Goal: Task Accomplishment & Management: Complete application form

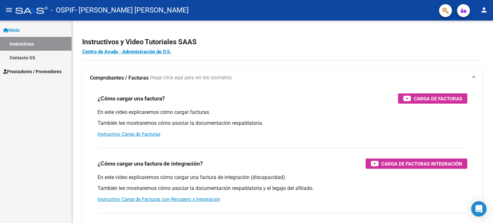
click at [40, 70] on span "Prestadores / Proveedores" at bounding box center [32, 71] width 58 height 7
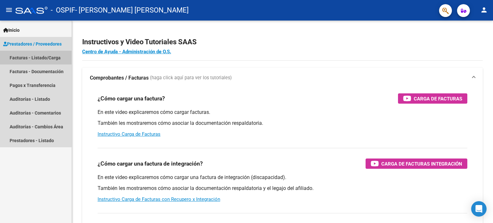
click at [41, 58] on link "Facturas - Listado/Carga" at bounding box center [36, 58] width 72 height 14
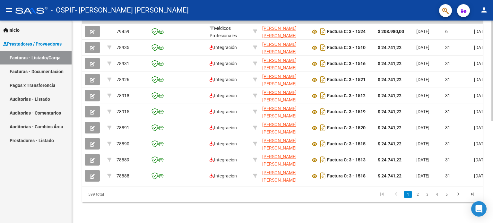
scroll to position [205, 0]
click at [493, 157] on div at bounding box center [492, 172] width 2 height 101
click at [417, 195] on link "2" at bounding box center [418, 194] width 8 height 7
click at [426, 195] on link "3" at bounding box center [427, 194] width 8 height 7
click at [406, 194] on link "1" at bounding box center [408, 194] width 8 height 7
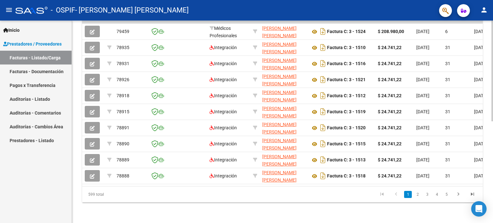
click at [396, 195] on icon "go to previous page" at bounding box center [396, 195] width 8 height 8
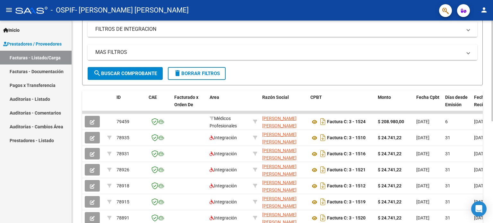
scroll to position [112, 0]
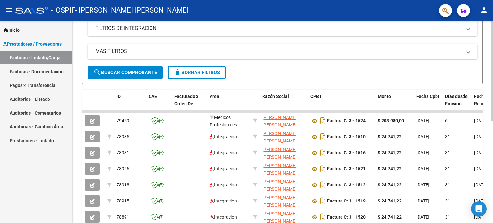
click at [488, 87] on div "Video tutorial PRESTADORES -> Listado de CPBTs Emitidos por Prestadores / Prove…" at bounding box center [283, 110] width 423 height 403
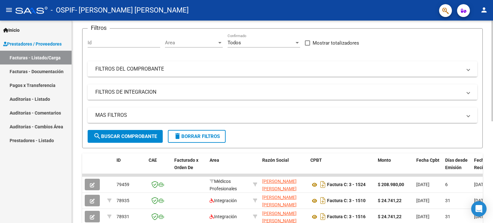
scroll to position [0, 0]
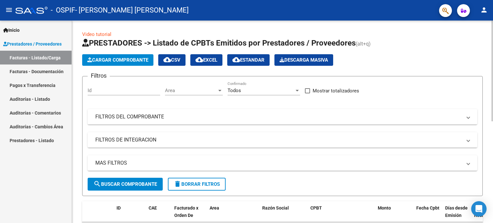
click at [491, 54] on div "Video tutorial PRESTADORES -> Listado de CPBTs Emitidos por Prestadores / Prove…" at bounding box center [283, 222] width 423 height 403
click at [124, 57] on span "Cargar Comprobante" at bounding box center [117, 60] width 61 height 6
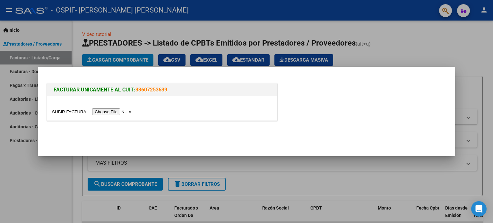
click at [70, 114] on input "file" at bounding box center [92, 111] width 81 height 7
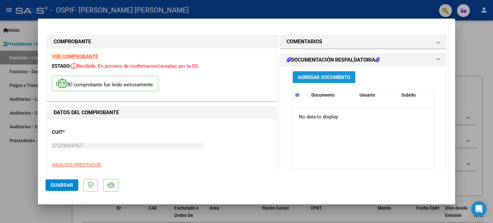
click at [326, 76] on span "Agregar Documento" at bounding box center [324, 77] width 52 height 6
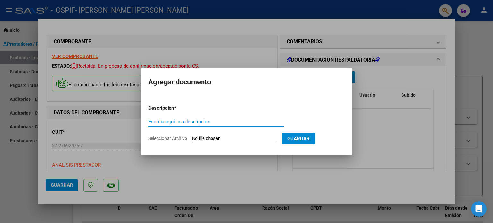
click at [240, 122] on input "Escriba aquí una descripcion" at bounding box center [215, 122] width 135 height 6
type input "autorizacion"
click at [176, 138] on span "Seleccionar Archivo" at bounding box center [167, 138] width 39 height 5
click at [192, 138] on input "Seleccionar Archivo" at bounding box center [234, 139] width 85 height 6
click at [305, 136] on span "Guardar" at bounding box center [298, 139] width 22 height 6
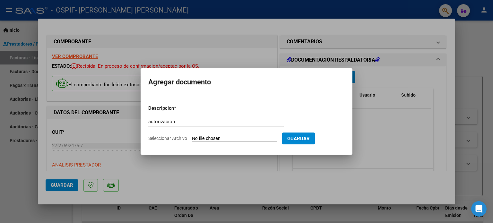
click at [101, 132] on div at bounding box center [246, 111] width 493 height 223
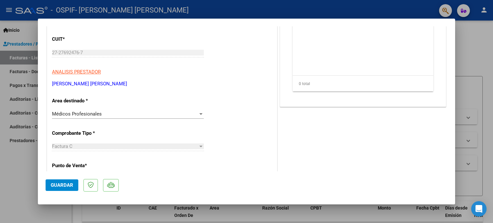
scroll to position [118, 0]
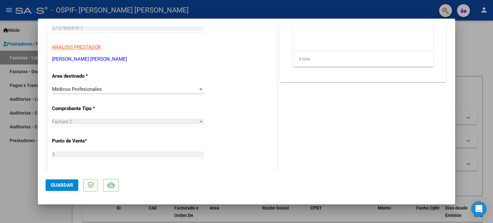
click at [199, 89] on div at bounding box center [200, 90] width 3 height 2
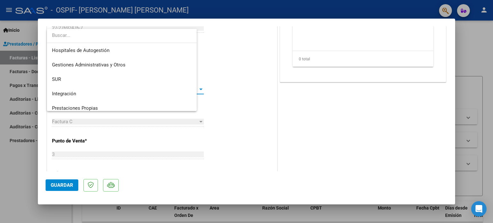
scroll to position [33, 0]
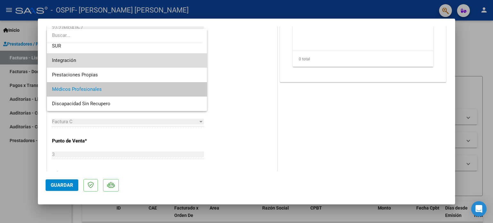
click at [166, 64] on span "Integración" at bounding box center [127, 60] width 150 height 14
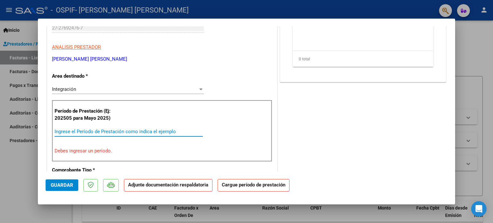
click at [167, 129] on input "Ingrese el Período de Prestación como indica el ejemplo" at bounding box center [129, 132] width 148 height 6
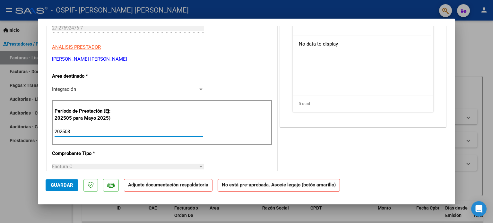
type input "202508"
click at [65, 185] on span "Guardar" at bounding box center [62, 185] width 22 height 6
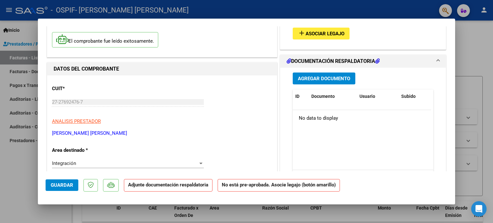
scroll to position [0, 0]
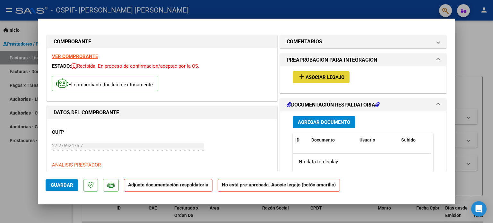
click at [340, 74] on span "Asociar Legajo" at bounding box center [325, 77] width 39 height 6
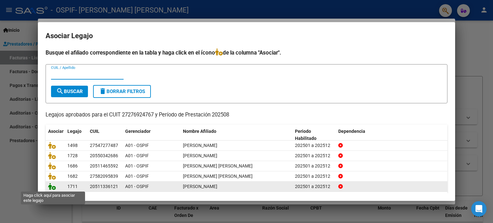
click at [52, 185] on icon at bounding box center [52, 186] width 8 height 7
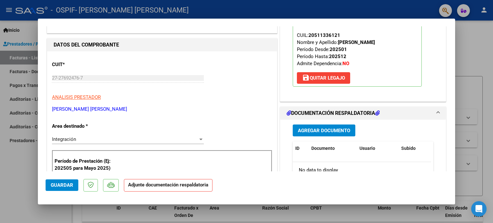
scroll to position [143, 0]
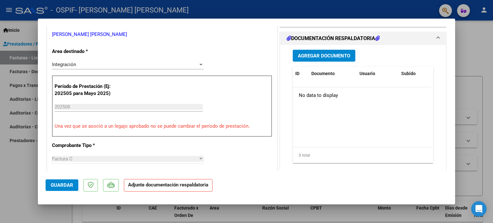
click at [308, 55] on span "Agregar Documento" at bounding box center [324, 56] width 52 height 6
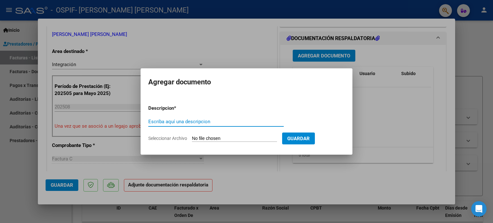
click at [176, 120] on input "Escriba aquí una descripcion" at bounding box center [215, 122] width 135 height 6
type input "autorizacion"
click at [170, 137] on span "Seleccionar Archivo" at bounding box center [167, 138] width 39 height 5
click at [192, 137] on input "Seleccionar Archivo" at bounding box center [234, 139] width 85 height 6
type input "C:\fakepath\ARZENTE AUTORIZACION.jpg"
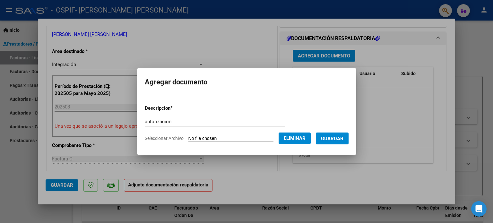
click at [341, 137] on span "Guardar" at bounding box center [332, 139] width 22 height 6
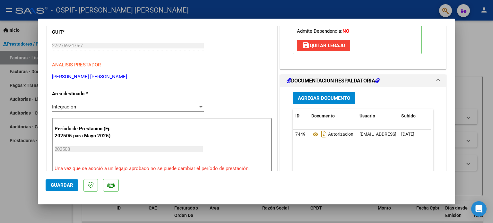
scroll to position [115, 0]
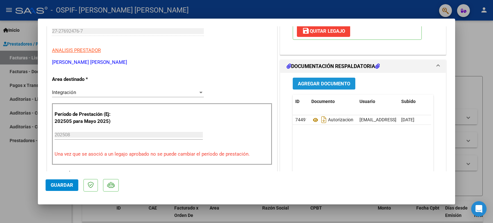
click at [330, 82] on span "Agregar Documento" at bounding box center [324, 84] width 52 height 6
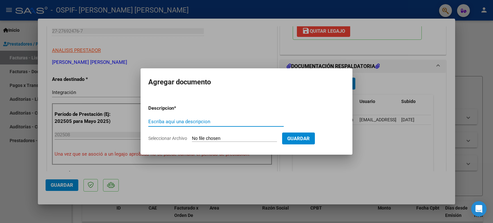
click at [182, 123] on input "Escriba aquí una descripcion" at bounding box center [215, 122] width 135 height 6
type input "ASISTENCIA"
click at [171, 138] on span "Seleccionar Archivo" at bounding box center [167, 138] width 39 height 5
click at [192, 138] on input "Seleccionar Archivo" at bounding box center [234, 139] width 85 height 6
type input "C:\fakepath\ARZENTE ASISTENCIA.jpg"
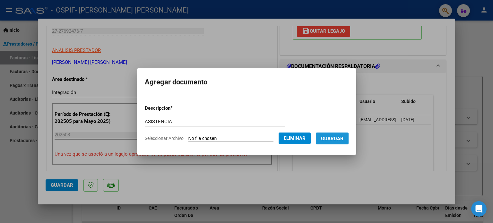
click at [331, 140] on span "Guardar" at bounding box center [332, 139] width 22 height 6
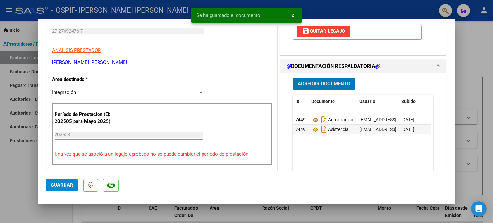
click at [61, 185] on span "Guardar" at bounding box center [62, 185] width 22 height 6
click at [26, 186] on div at bounding box center [246, 111] width 493 height 223
type input "$ 0,00"
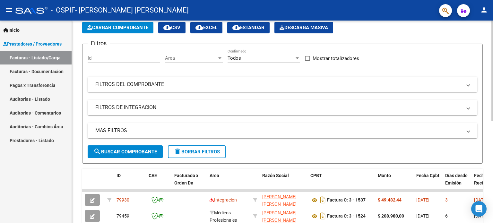
scroll to position [31, 0]
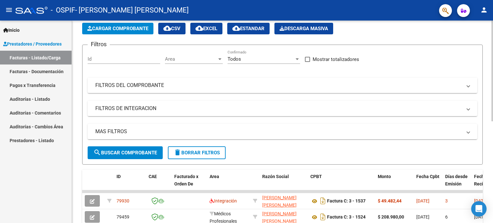
click at [489, 78] on div "Video tutorial PRESTADORES -> Listado de CPBTs Emitidos por Prestadores / Prove…" at bounding box center [283, 190] width 423 height 403
click at [102, 28] on span "Cargar Comprobante" at bounding box center [117, 29] width 61 height 6
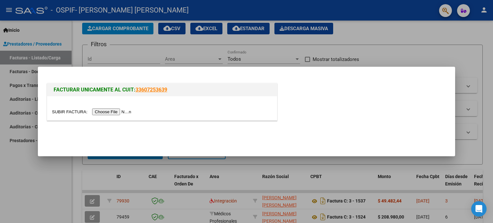
click at [66, 111] on input "file" at bounding box center [92, 111] width 81 height 7
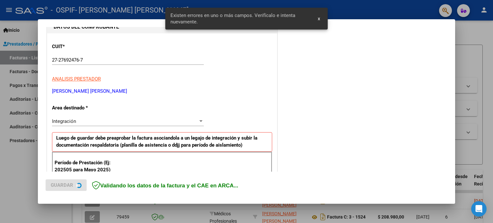
scroll to position [150, 0]
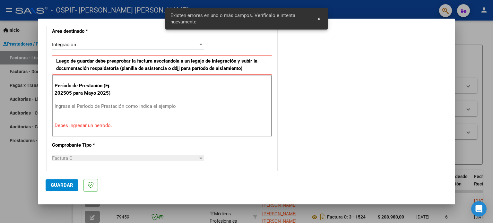
click at [164, 105] on input "Ingrese el Período de Prestación como indica el ejemplo" at bounding box center [129, 106] width 148 height 6
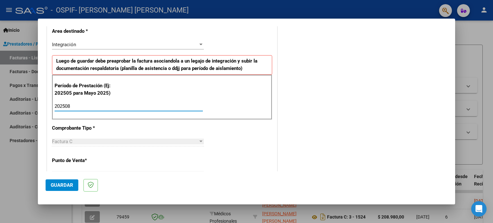
type input "202508"
click at [62, 186] on span "Guardar" at bounding box center [62, 185] width 22 height 6
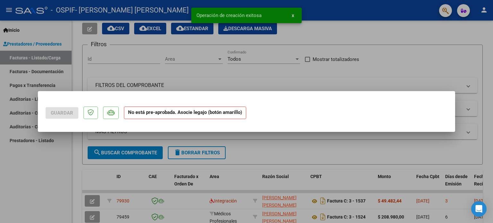
scroll to position [0, 0]
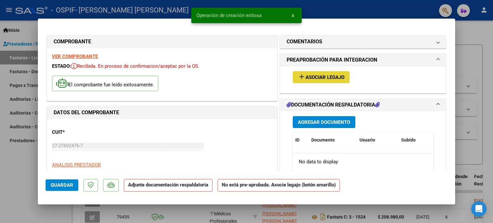
click at [311, 74] on span "Asociar Legajo" at bounding box center [325, 77] width 39 height 6
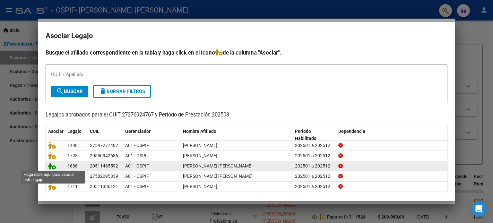
click at [48, 165] on icon at bounding box center [52, 165] width 8 height 7
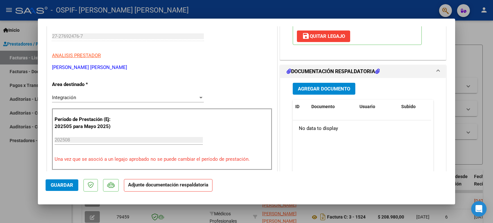
scroll to position [114, 0]
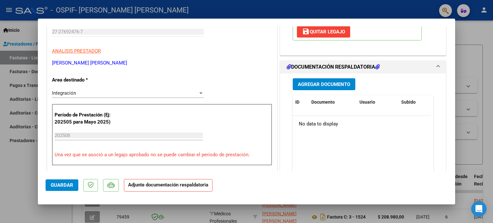
click at [329, 80] on button "Agregar Documento" at bounding box center [324, 84] width 63 height 12
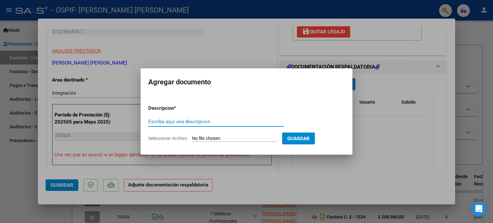
click at [262, 120] on input "Escriba aquí una descripcion" at bounding box center [215, 122] width 135 height 6
type input "AUTORIZACION"
click at [186, 140] on span "Seleccionar Archivo" at bounding box center [167, 138] width 39 height 5
click at [192, 140] on input "Seleccionar Archivo" at bounding box center [234, 139] width 85 height 6
type input "C:\fakepath\AUTORIZACION [PERSON_NAME].png"
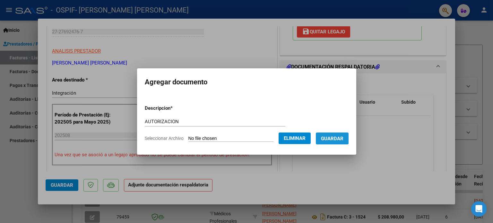
click at [343, 138] on span "Guardar" at bounding box center [332, 139] width 22 height 6
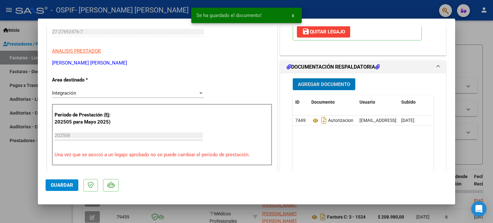
click at [67, 183] on span "Guardar" at bounding box center [62, 185] width 22 height 6
click at [28, 183] on div at bounding box center [246, 111] width 493 height 223
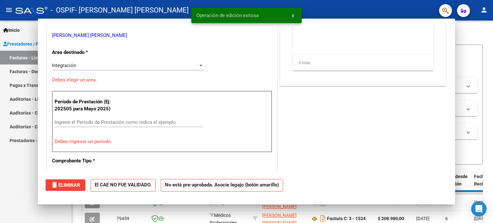
scroll to position [0, 0]
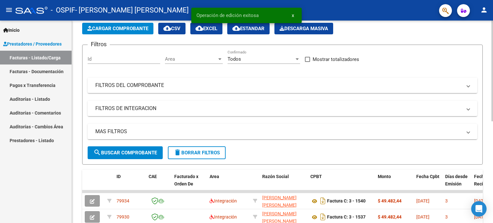
click at [109, 33] on button "Cargar Comprobante" at bounding box center [117, 29] width 71 height 12
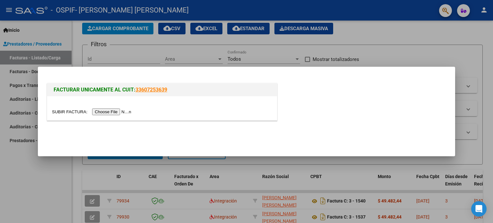
click at [76, 111] on input "file" at bounding box center [92, 111] width 81 height 7
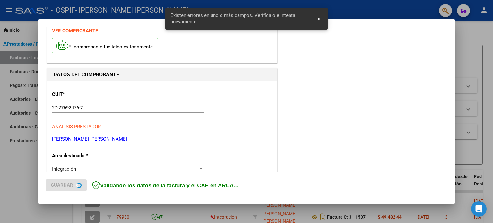
scroll to position [138, 0]
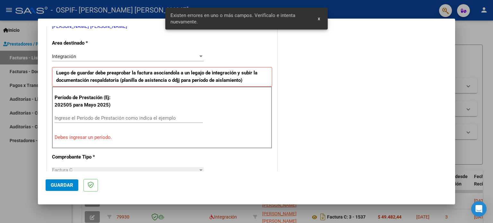
click at [106, 118] on input "Ingrese el Período de Prestación como indica el ejemplo" at bounding box center [129, 118] width 148 height 6
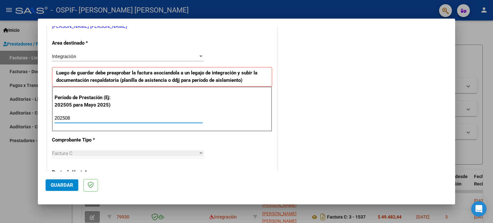
type input "202508"
click at [57, 186] on span "Guardar" at bounding box center [62, 185] width 22 height 6
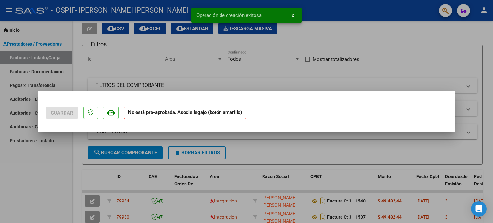
scroll to position [0, 0]
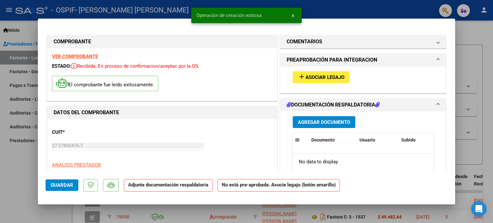
click at [321, 75] on span "Asociar Legajo" at bounding box center [325, 77] width 39 height 6
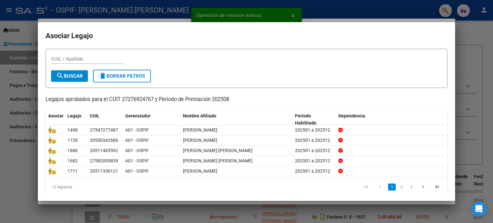
scroll to position [22, 0]
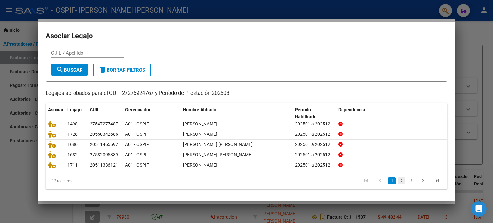
click at [398, 181] on link "2" at bounding box center [402, 180] width 8 height 7
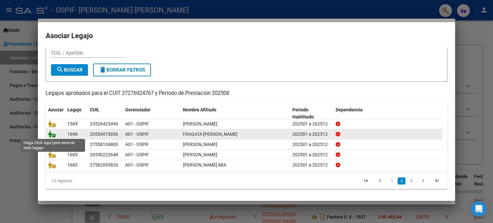
click at [48, 136] on icon at bounding box center [52, 134] width 8 height 7
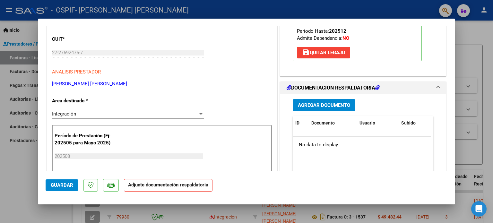
scroll to position [146, 0]
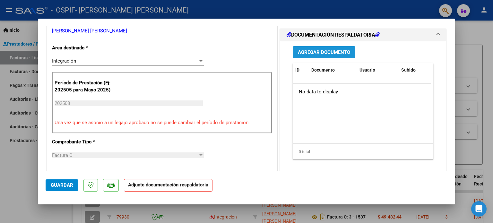
click at [333, 50] on span "Agregar Documento" at bounding box center [324, 52] width 52 height 6
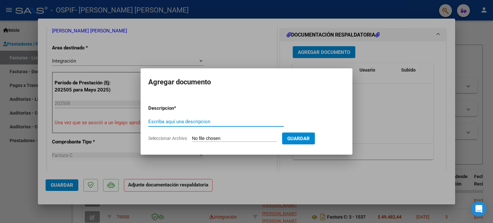
click at [233, 121] on input "Escriba aquí una descripcion" at bounding box center [215, 122] width 135 height 6
type input "AUTORIZACION"
click at [181, 137] on span "Seleccionar Archivo" at bounding box center [167, 138] width 39 height 5
click at [192, 137] on input "Seleccionar Archivo" at bounding box center [234, 139] width 85 height 6
type input "C:\fakepath\autorizacion Fragata.png"
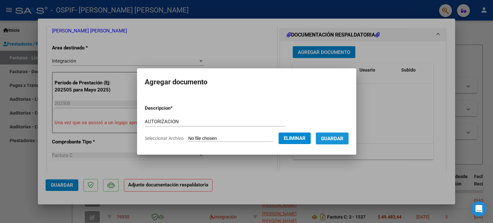
click at [331, 139] on span "Guardar" at bounding box center [332, 139] width 22 height 6
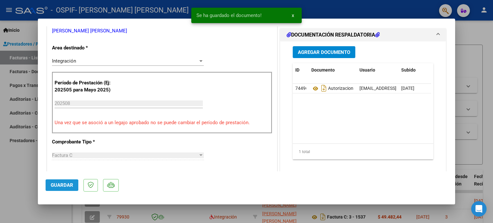
click at [53, 186] on span "Guardar" at bounding box center [62, 185] width 22 height 6
click at [26, 183] on div at bounding box center [246, 111] width 493 height 223
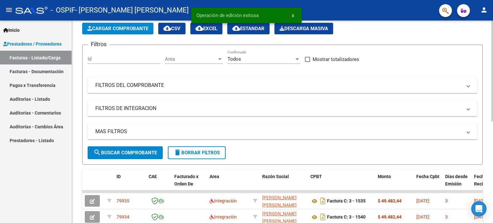
click at [130, 28] on span "Cargar Comprobante" at bounding box center [117, 29] width 61 height 6
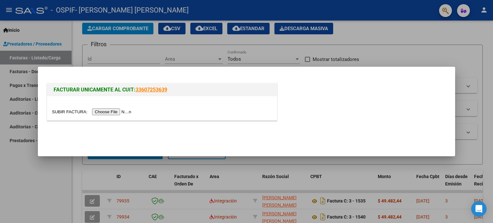
click at [64, 113] on input "file" at bounding box center [92, 111] width 81 height 7
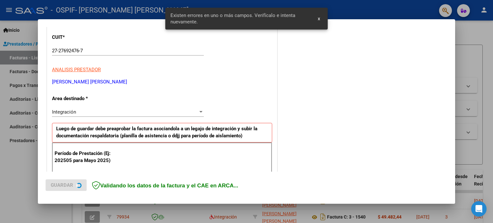
scroll to position [138, 0]
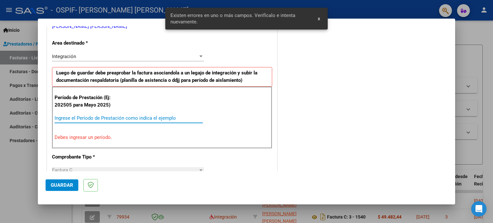
click at [167, 116] on input "Ingrese el Período de Prestación como indica el ejemplo" at bounding box center [129, 118] width 148 height 6
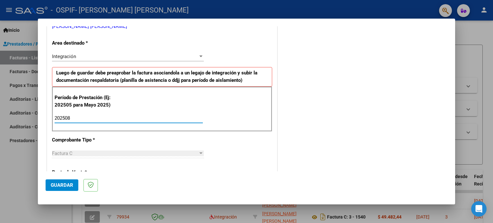
type input "202508"
click at [67, 185] on span "Guardar" at bounding box center [62, 185] width 22 height 6
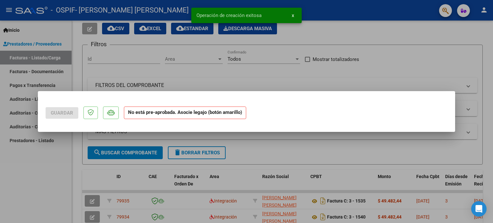
scroll to position [0, 0]
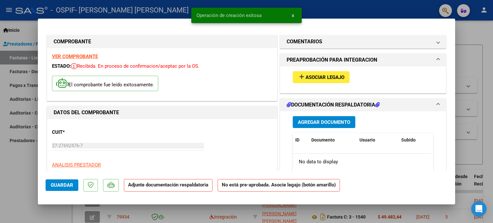
click at [317, 76] on span "Asociar Legajo" at bounding box center [325, 77] width 39 height 6
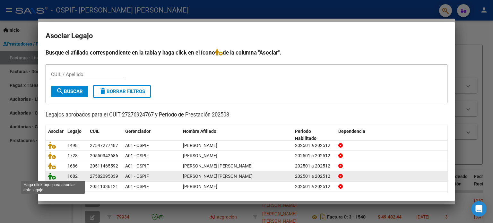
click at [51, 176] on icon at bounding box center [52, 176] width 8 height 7
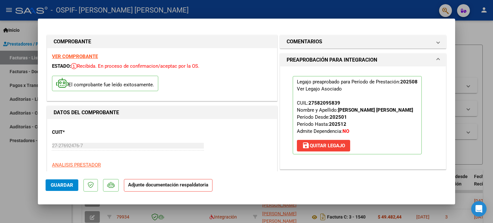
click at [51, 176] on mat-dialog-actions "Guardar Adjunte documentación respaldatoria" at bounding box center [247, 183] width 402 height 25
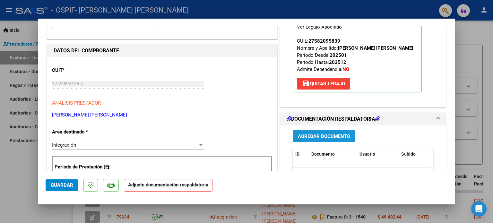
click at [318, 140] on button "Agregar Documento" at bounding box center [324, 136] width 63 height 12
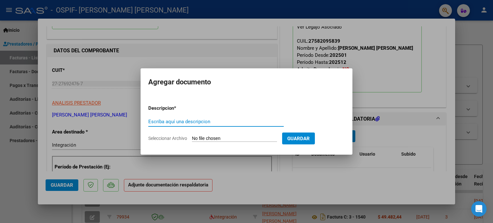
click at [262, 121] on input "Escriba aquí una descripcion" at bounding box center [215, 122] width 135 height 6
type input "AUTORIZACION"
click at [186, 138] on span "Seleccionar Archivo" at bounding box center [167, 138] width 39 height 5
click at [192, 138] on input "Seleccionar Archivo" at bounding box center [234, 139] width 85 height 6
type input "C:\fakepath\Autorizacion [PERSON_NAME].png"
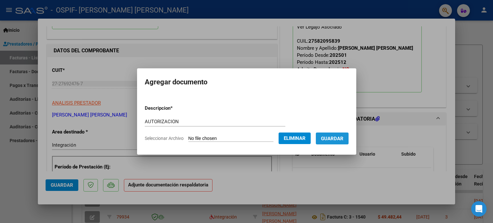
click at [341, 138] on span "Guardar" at bounding box center [332, 139] width 22 height 6
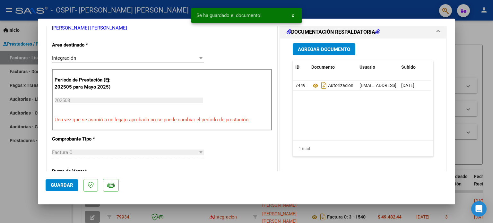
scroll to position [199, 0]
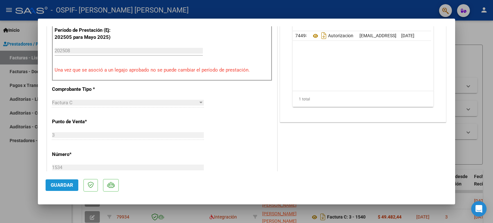
click at [59, 186] on span "Guardar" at bounding box center [62, 185] width 22 height 6
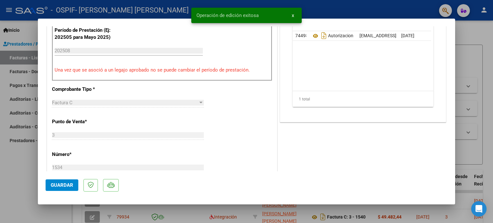
click at [24, 181] on div at bounding box center [246, 111] width 493 height 223
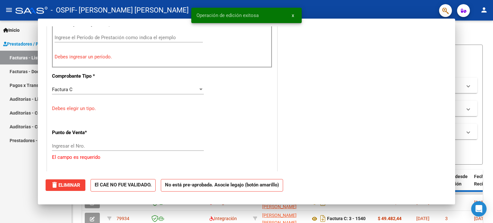
scroll to position [0, 0]
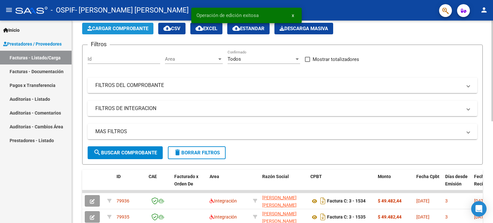
click at [110, 28] on span "Cargar Comprobante" at bounding box center [117, 29] width 61 height 6
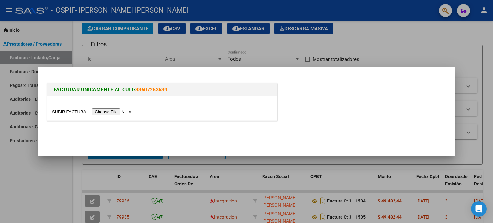
click at [73, 111] on input "file" at bounding box center [92, 111] width 81 height 7
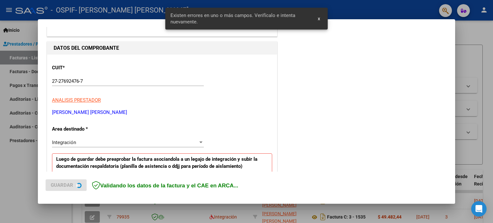
scroll to position [138, 0]
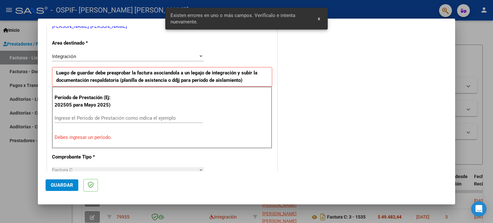
click at [146, 114] on div "Ingrese el Período de Prestación como indica el ejemplo" at bounding box center [129, 118] width 148 height 10
click at [141, 119] on input "Ingrese el Período de Prestación como indica el ejemplo" at bounding box center [129, 118] width 148 height 6
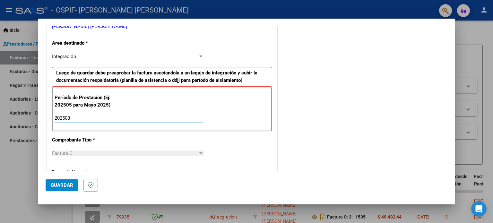
type input "202508"
click at [58, 183] on span "Guardar" at bounding box center [62, 185] width 22 height 6
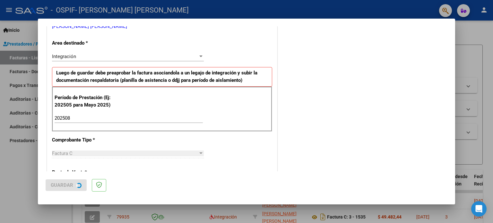
scroll to position [0, 0]
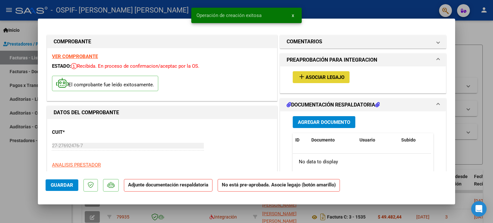
click at [324, 75] on span "Asociar Legajo" at bounding box center [325, 77] width 39 height 6
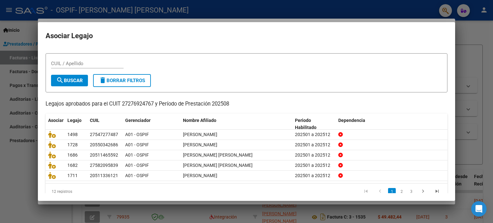
scroll to position [17, 0]
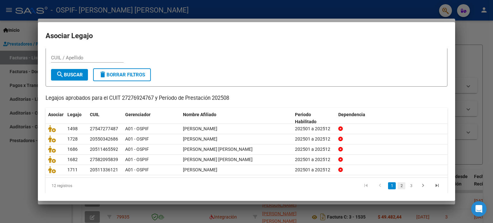
click at [398, 186] on link "2" at bounding box center [402, 185] width 8 height 7
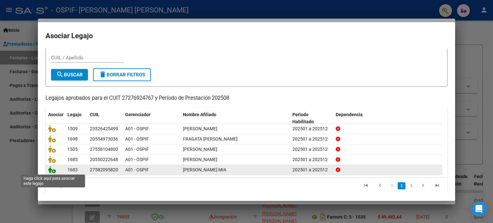
click at [53, 170] on icon at bounding box center [52, 169] width 8 height 7
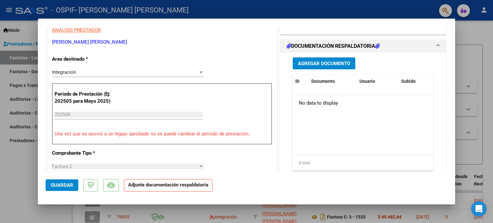
scroll to position [137, 0]
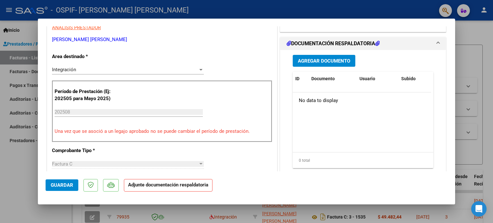
click at [338, 62] on span "Agregar Documento" at bounding box center [324, 61] width 52 height 6
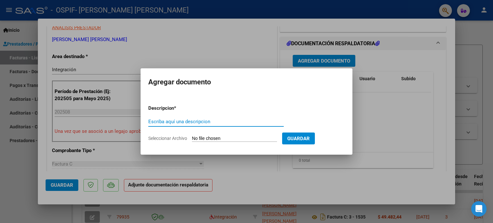
click at [271, 123] on input "Escriba aquí una descripcion" at bounding box center [215, 122] width 135 height 6
type input "AUTORIZACION"
click at [175, 136] on span "Seleccionar Archivo" at bounding box center [167, 138] width 39 height 5
click at [192, 136] on input "Seleccionar Archivo" at bounding box center [234, 139] width 85 height 6
type input "C:\fakepath\[PERSON_NAME] AUTORIZACION.png"
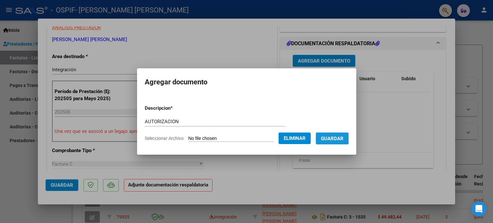
click at [340, 138] on span "Guardar" at bounding box center [332, 139] width 22 height 6
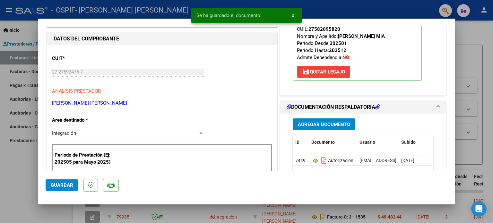
scroll to position [132, 0]
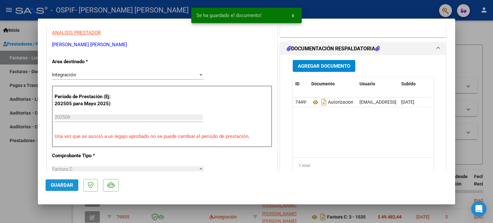
click at [58, 185] on span "Guardar" at bounding box center [62, 185] width 22 height 6
click at [21, 183] on div at bounding box center [246, 111] width 493 height 223
type input "$ 0,00"
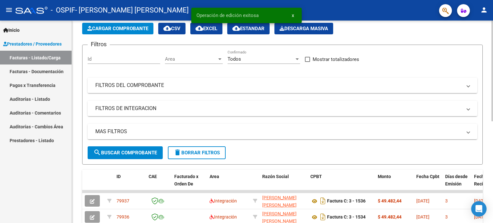
click at [127, 28] on span "Cargar Comprobante" at bounding box center [117, 29] width 61 height 6
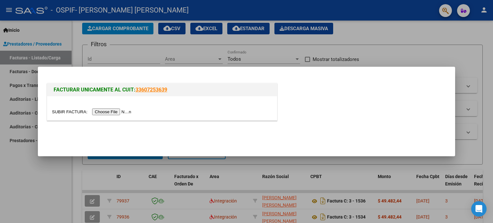
click at [63, 109] on input "file" at bounding box center [92, 111] width 81 height 7
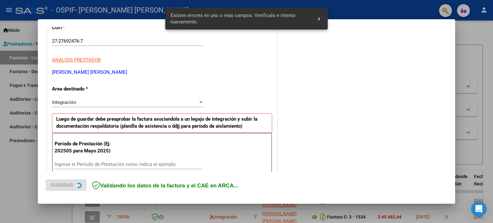
scroll to position [138, 0]
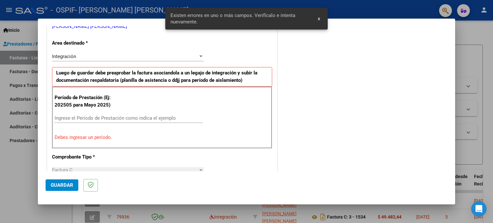
click at [159, 115] on input "Ingrese el Período de Prestación como indica el ejemplo" at bounding box center [129, 118] width 148 height 6
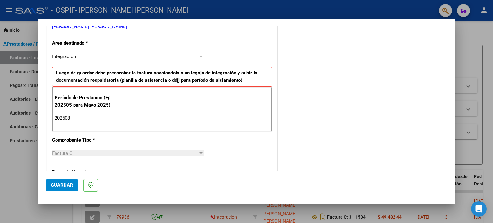
type input "202508"
click at [53, 185] on span "Guardar" at bounding box center [62, 185] width 22 height 6
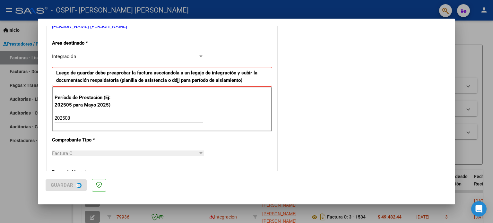
scroll to position [0, 0]
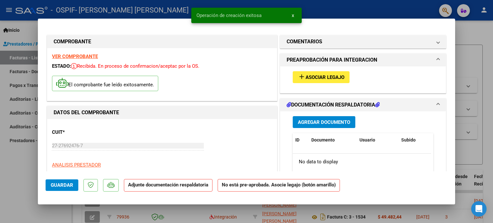
click at [302, 79] on mat-icon "add" at bounding box center [302, 77] width 8 height 8
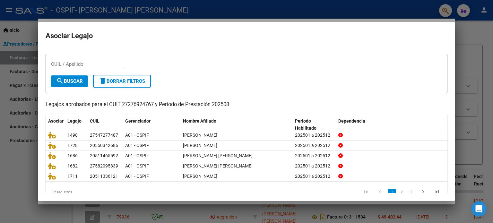
scroll to position [22, 0]
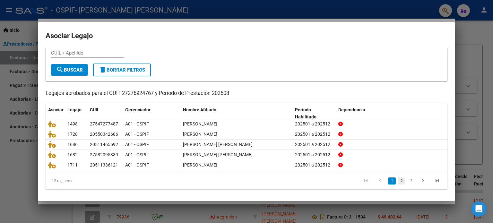
click at [398, 180] on link "2" at bounding box center [402, 180] width 8 height 7
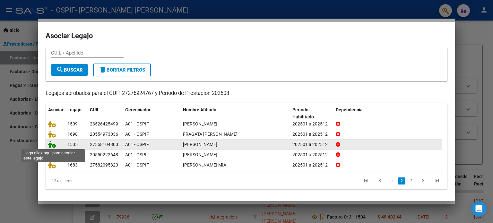
click at [53, 143] on icon at bounding box center [52, 144] width 8 height 7
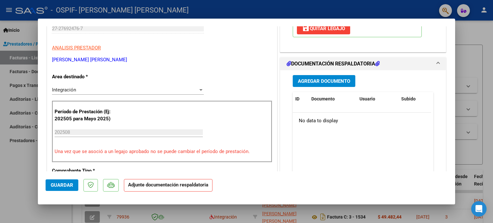
scroll to position [118, 0]
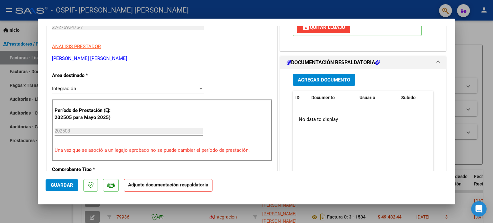
click at [348, 79] on button "Agregar Documento" at bounding box center [324, 80] width 63 height 12
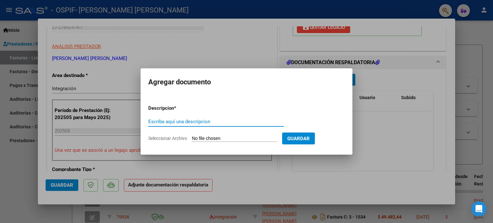
click at [243, 121] on input "Escriba aquí una descripcion" at bounding box center [215, 122] width 135 height 6
type input "AUTORIZACION"
click at [175, 137] on span "Seleccionar Archivo" at bounding box center [167, 138] width 39 height 5
click at [192, 137] on input "Seleccionar Archivo" at bounding box center [234, 139] width 85 height 6
type input "C:\fakepath\Autorizacion [PERSON_NAME].png"
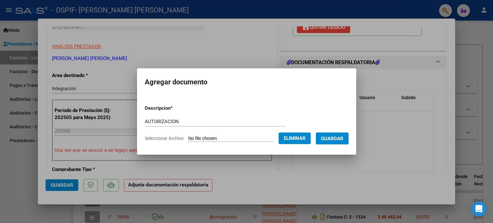
click at [334, 138] on span "Guardar" at bounding box center [332, 139] width 22 height 6
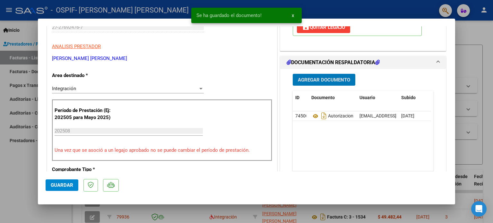
click at [54, 183] on span "Guardar" at bounding box center [62, 185] width 22 height 6
click at [21, 180] on div at bounding box center [246, 111] width 493 height 223
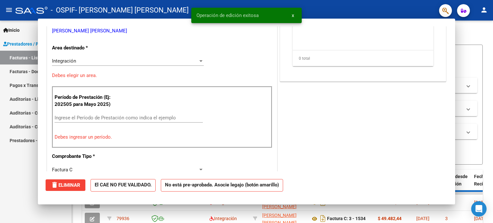
scroll to position [0, 0]
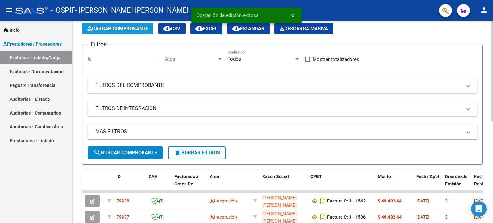
click at [121, 28] on span "Cargar Comprobante" at bounding box center [117, 29] width 61 height 6
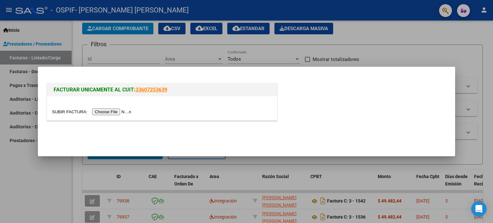
click at [74, 109] on input "file" at bounding box center [92, 111] width 81 height 7
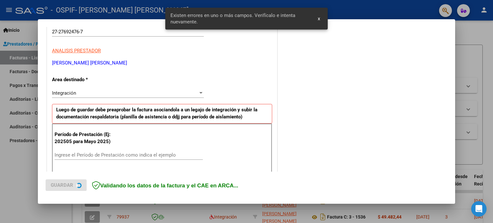
scroll to position [138, 0]
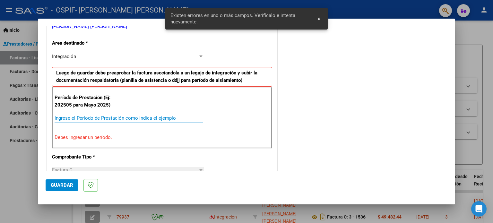
click at [158, 115] on input "Ingrese el Período de Prestación como indica el ejemplo" at bounding box center [129, 118] width 148 height 6
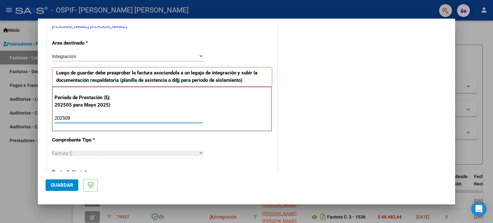
type input "202508"
click at [57, 186] on span "Guardar" at bounding box center [62, 185] width 22 height 6
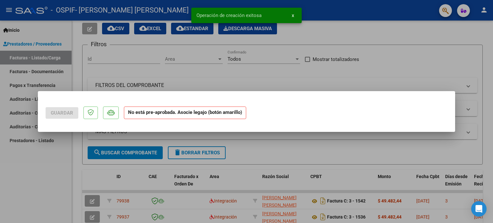
scroll to position [0, 0]
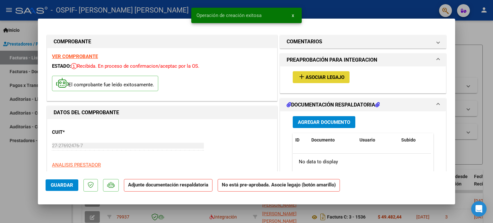
click at [313, 75] on span "Asociar Legajo" at bounding box center [325, 77] width 39 height 6
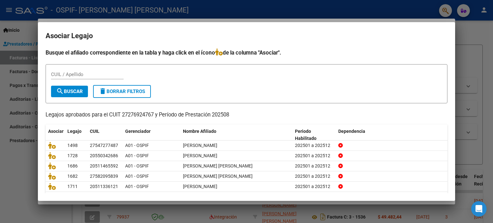
scroll to position [14, 0]
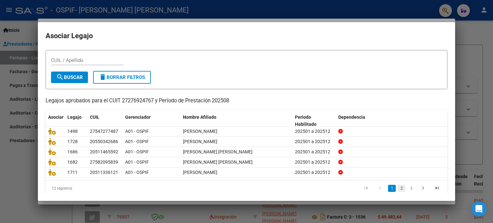
click at [398, 187] on link "2" at bounding box center [402, 188] width 8 height 7
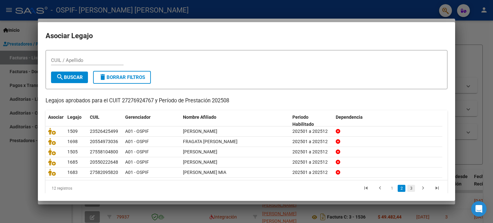
click at [407, 186] on link "3" at bounding box center [411, 188] width 8 height 7
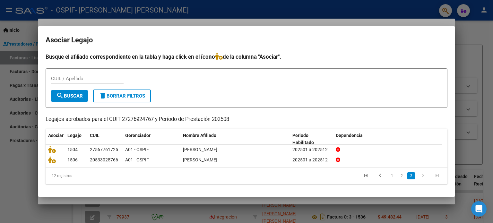
scroll to position [0, 0]
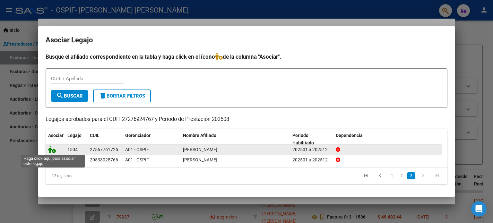
click at [51, 151] on icon at bounding box center [52, 149] width 8 height 7
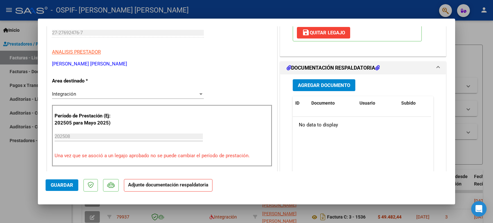
scroll to position [149, 0]
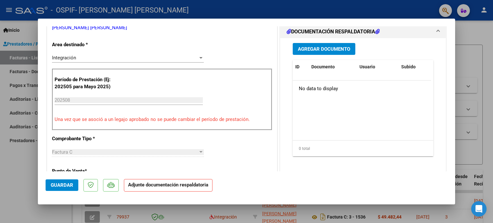
click at [338, 52] on button "Agregar Documento" at bounding box center [324, 49] width 63 height 12
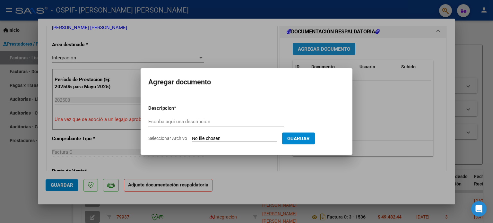
click at [338, 52] on div at bounding box center [246, 111] width 493 height 223
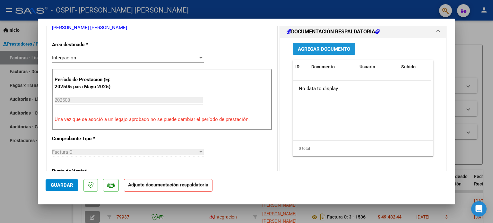
click at [329, 48] on span "Agregar Documento" at bounding box center [324, 49] width 52 height 6
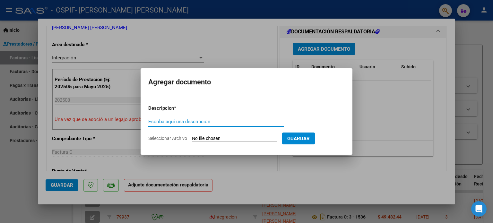
click at [254, 121] on input "Escriba aquí una descripcion" at bounding box center [215, 122] width 135 height 6
type input "AUTORIZACION"
click at [177, 136] on span "Seleccionar Archivo" at bounding box center [167, 138] width 39 height 5
click at [192, 136] on input "Seleccionar Archivo" at bounding box center [234, 139] width 85 height 6
type input "C:\fakepath\autorizacion [PERSON_NAME].png"
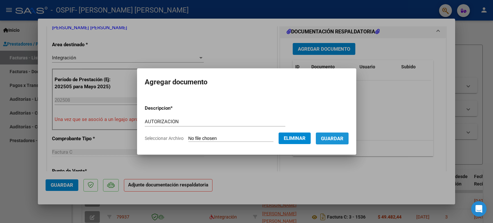
click at [340, 140] on span "Guardar" at bounding box center [332, 139] width 22 height 6
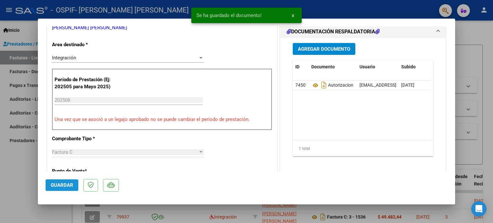
click at [63, 185] on span "Guardar" at bounding box center [62, 185] width 22 height 6
click at [29, 180] on div at bounding box center [246, 111] width 493 height 223
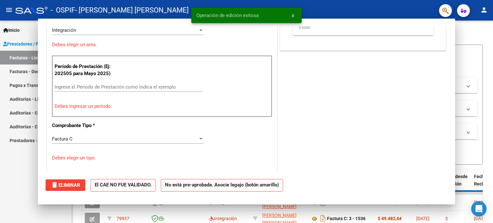
scroll to position [0, 0]
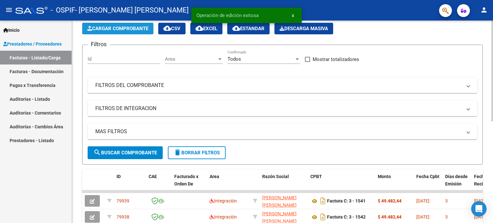
click at [132, 28] on span "Cargar Comprobante" at bounding box center [117, 29] width 61 height 6
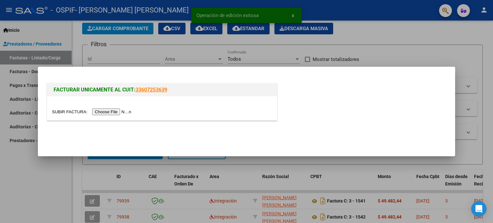
click at [73, 113] on input "file" at bounding box center [92, 111] width 81 height 7
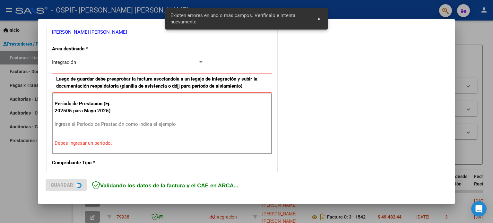
scroll to position [138, 0]
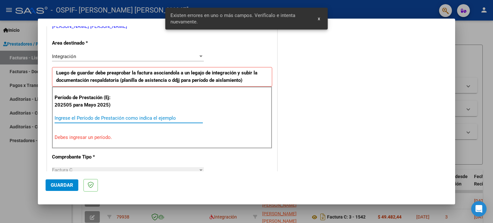
click at [112, 115] on input "Ingrese el Período de Prestación como indica el ejemplo" at bounding box center [129, 118] width 148 height 6
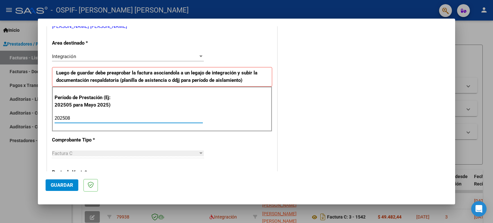
type input "202508"
click at [56, 184] on span "Guardar" at bounding box center [62, 185] width 22 height 6
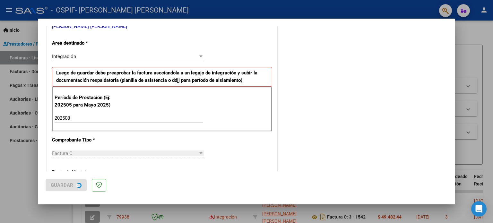
scroll to position [0, 0]
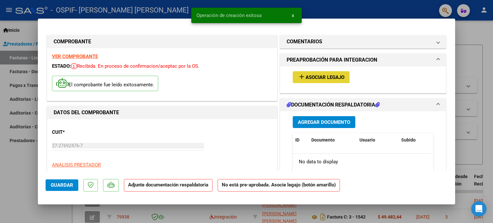
click at [310, 79] on span "Asociar Legajo" at bounding box center [325, 77] width 39 height 6
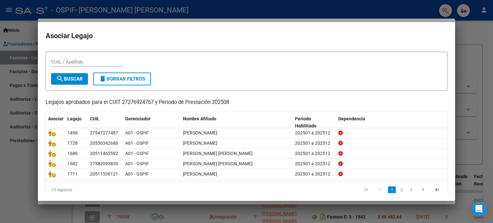
scroll to position [22, 0]
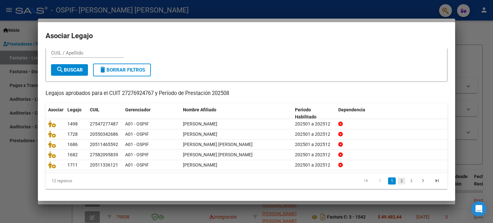
click at [398, 183] on link "2" at bounding box center [402, 180] width 8 height 7
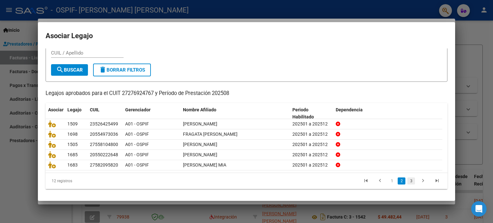
click at [407, 182] on link "3" at bounding box center [411, 180] width 8 height 7
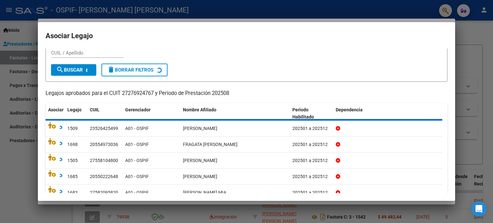
scroll to position [0, 0]
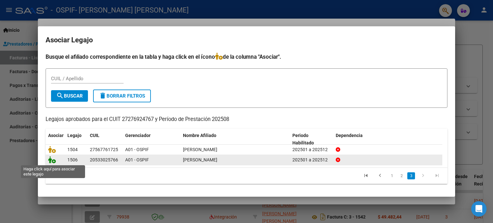
click at [49, 160] on icon at bounding box center [52, 159] width 8 height 7
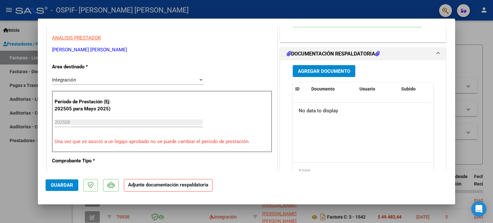
scroll to position [155, 0]
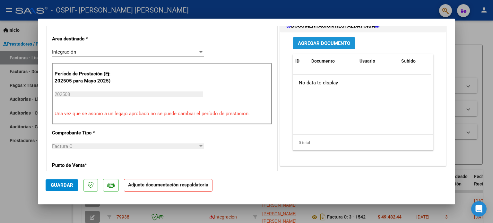
click at [327, 40] on span "Agregar Documento" at bounding box center [324, 43] width 52 height 6
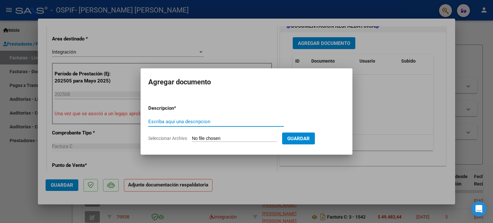
click at [193, 122] on input "Escriba aquí una descripcion" at bounding box center [215, 122] width 135 height 6
type input "AUTORIZACION"
click at [168, 138] on span "Seleccionar Archivo" at bounding box center [167, 138] width 39 height 5
click at [192, 138] on input "Seleccionar Archivo" at bounding box center [234, 139] width 85 height 6
type input "C:\fakepath\[PERSON_NAME] autorizacion.png"
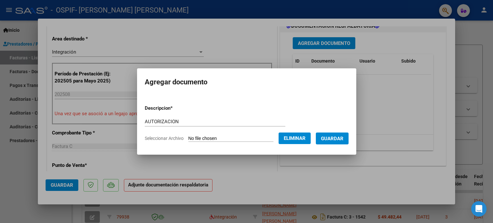
click at [334, 137] on span "Guardar" at bounding box center [332, 139] width 22 height 6
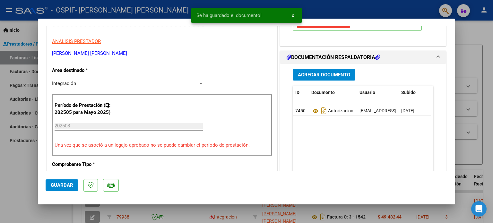
scroll to position [127, 0]
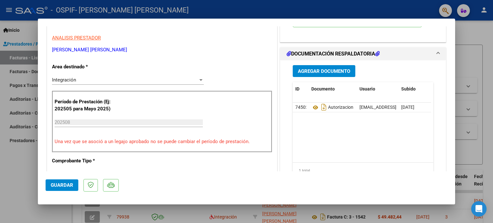
click at [64, 183] on span "Guardar" at bounding box center [62, 185] width 22 height 6
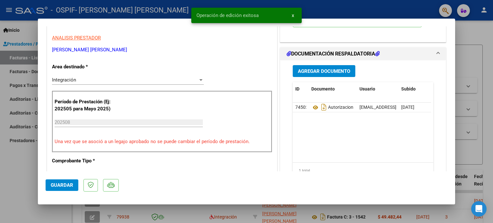
click at [23, 182] on div at bounding box center [246, 111] width 493 height 223
type input "$ 0,00"
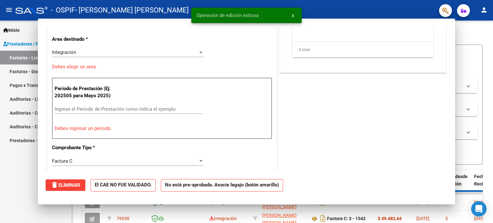
scroll to position [108, 0]
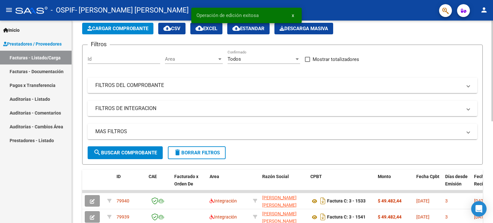
click at [130, 28] on span "Cargar Comprobante" at bounding box center [117, 29] width 61 height 6
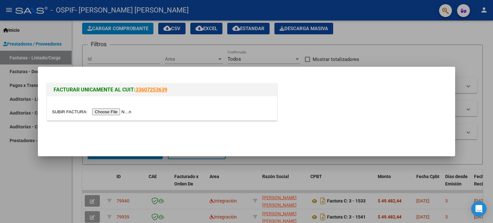
click at [68, 112] on input "file" at bounding box center [92, 111] width 81 height 7
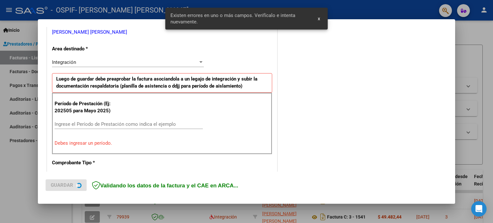
scroll to position [138, 0]
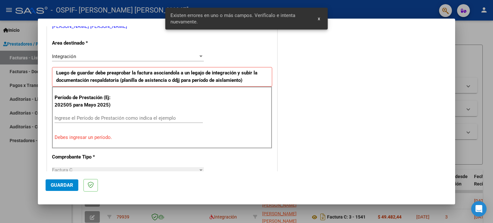
click at [136, 115] on input "Ingrese el Período de Prestación como indica el ejemplo" at bounding box center [129, 118] width 148 height 6
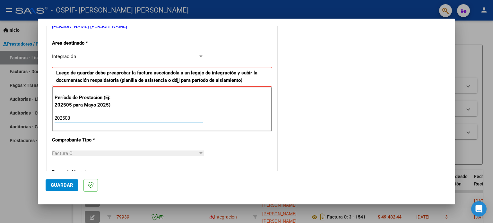
type input "202508"
click at [58, 183] on span "Guardar" at bounding box center [62, 185] width 22 height 6
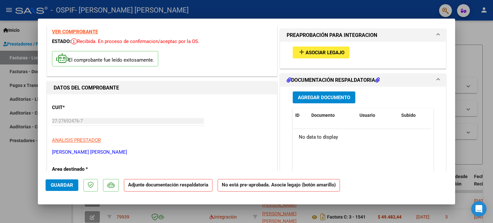
scroll to position [24, 0]
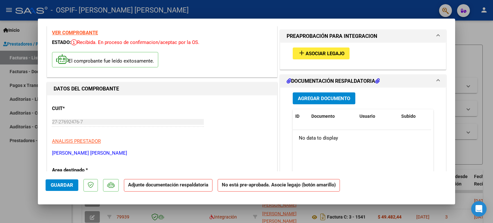
click at [331, 54] on span "Asociar Legajo" at bounding box center [325, 54] width 39 height 6
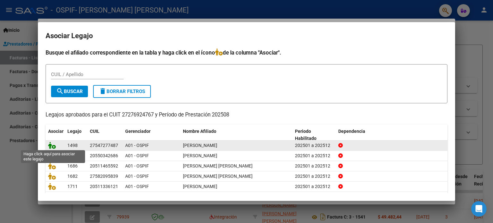
click at [52, 144] on icon at bounding box center [52, 145] width 8 height 7
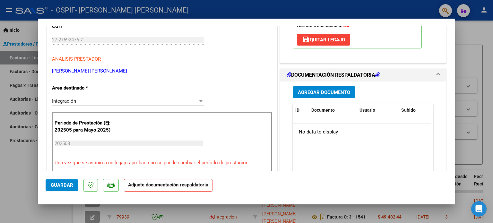
scroll to position [120, 0]
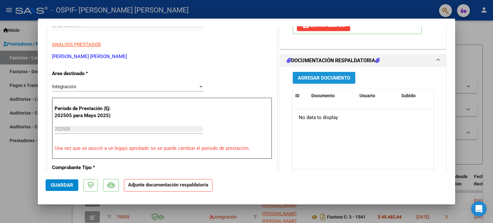
click at [338, 80] on span "Agregar Documento" at bounding box center [324, 78] width 52 height 6
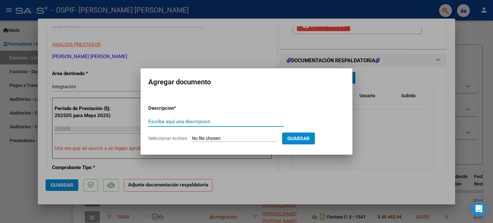
click at [268, 121] on input "Escriba aquí una descripcion" at bounding box center [215, 122] width 135 height 6
type input "AUTORIZACION"
click at [177, 136] on span "Seleccionar Archivo" at bounding box center [167, 138] width 39 height 5
click at [192, 136] on input "Seleccionar Archivo" at bounding box center [234, 139] width 85 height 6
type input "C:\fakepath\[PERSON_NAME] AUTORIZACION.png"
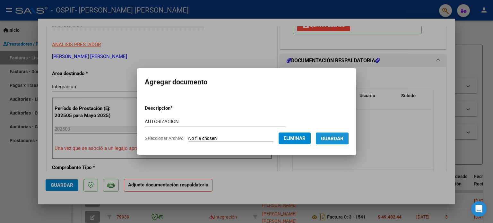
click at [338, 137] on span "Guardar" at bounding box center [332, 139] width 22 height 6
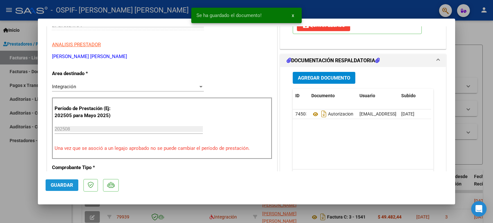
click at [60, 185] on span "Guardar" at bounding box center [62, 185] width 22 height 6
click at [28, 186] on div at bounding box center [246, 111] width 493 height 223
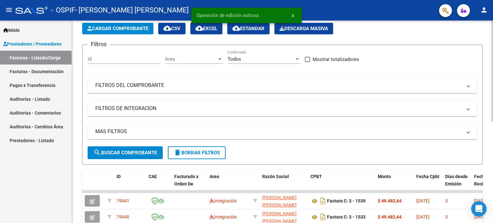
click at [130, 26] on span "Cargar Comprobante" at bounding box center [117, 29] width 61 height 6
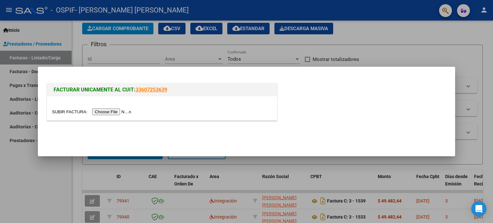
click at [72, 112] on input "file" at bounding box center [92, 111] width 81 height 7
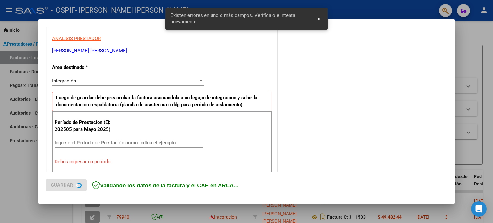
scroll to position [150, 0]
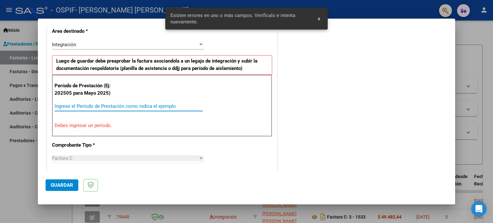
click at [139, 105] on input "Ingrese el Período de Prestación como indica el ejemplo" at bounding box center [129, 106] width 148 height 6
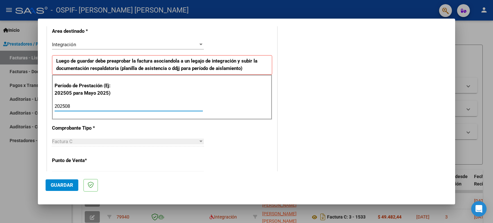
type input "202508"
click at [58, 185] on span "Guardar" at bounding box center [62, 185] width 22 height 6
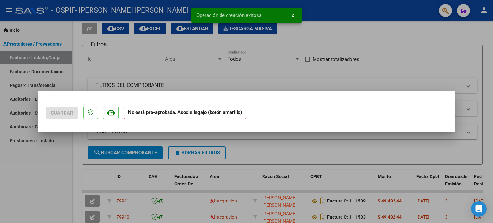
scroll to position [0, 0]
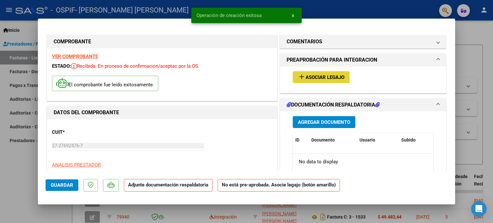
click at [308, 78] on span "Asociar Legajo" at bounding box center [325, 77] width 39 height 6
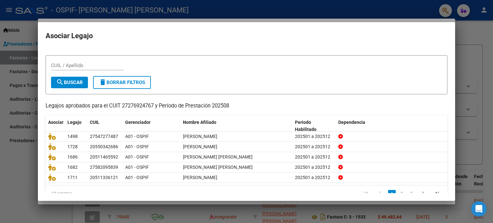
scroll to position [10, 0]
click at [398, 191] on link "2" at bounding box center [402, 192] width 8 height 7
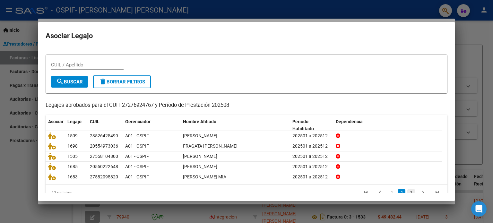
click at [407, 191] on link "3" at bounding box center [411, 192] width 8 height 7
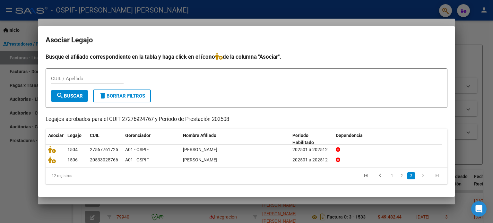
scroll to position [0, 0]
click at [388, 175] on link "1" at bounding box center [392, 175] width 8 height 7
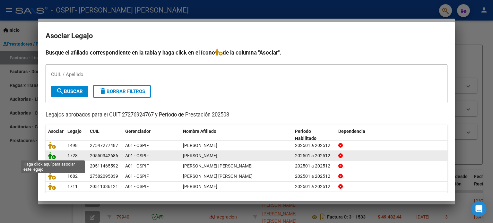
click at [53, 157] on icon at bounding box center [52, 155] width 8 height 7
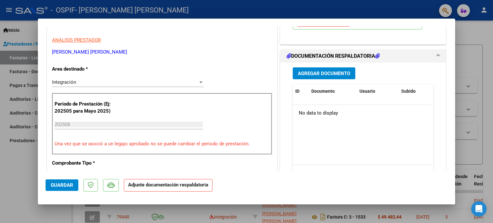
scroll to position [127, 0]
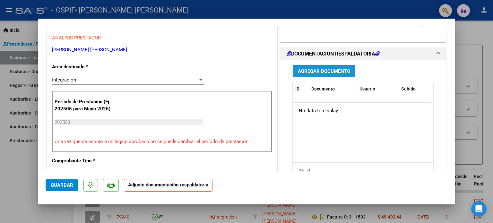
click at [329, 69] on span "Agregar Documento" at bounding box center [324, 71] width 52 height 6
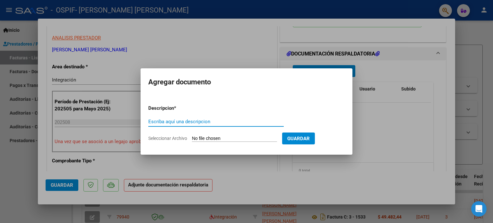
click at [236, 119] on input "Escriba aquí una descripcion" at bounding box center [215, 122] width 135 height 6
type input "AUTORIZACION"
click at [171, 140] on span "Seleccionar Archivo" at bounding box center [167, 138] width 39 height 5
click at [192, 140] on input "Seleccionar Archivo" at bounding box center [234, 139] width 85 height 6
type input "C:\fakepath\[PERSON_NAME] AUTORIZACION.png"
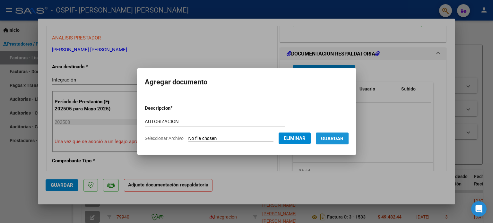
click at [333, 138] on span "Guardar" at bounding box center [332, 139] width 22 height 6
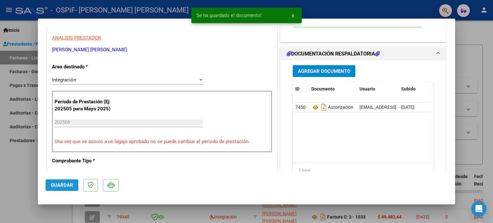
click at [58, 184] on span "Guardar" at bounding box center [62, 185] width 22 height 6
click at [25, 183] on div at bounding box center [246, 111] width 493 height 223
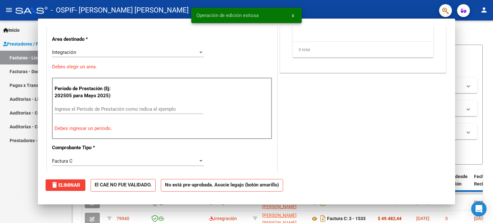
scroll to position [0, 0]
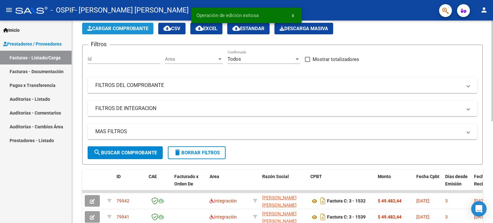
click at [121, 30] on span "Cargar Comprobante" at bounding box center [117, 29] width 61 height 6
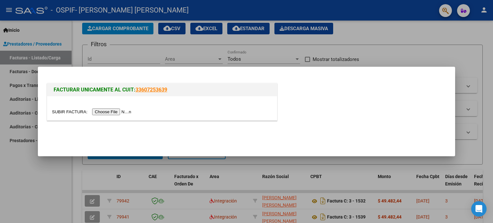
click at [71, 110] on input "file" at bounding box center [92, 111] width 81 height 7
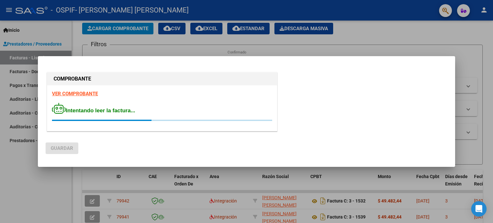
click at [189, 103] on div "Intentando leer la factura..." at bounding box center [162, 112] width 220 height 19
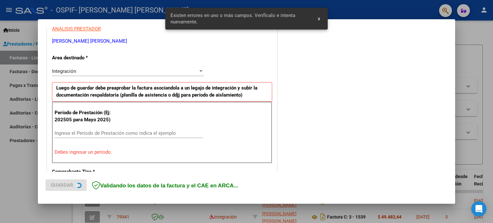
scroll to position [138, 0]
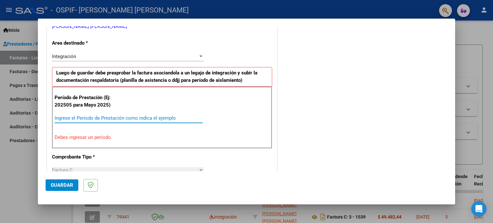
click at [107, 115] on input "Ingrese el Período de Prestación como indica el ejemplo" at bounding box center [129, 118] width 148 height 6
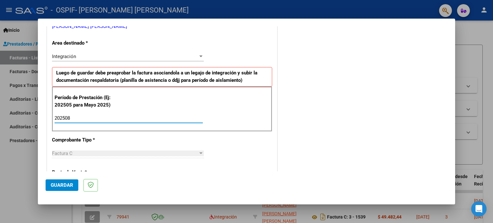
type input "202508"
click at [54, 186] on span "Guardar" at bounding box center [62, 185] width 22 height 6
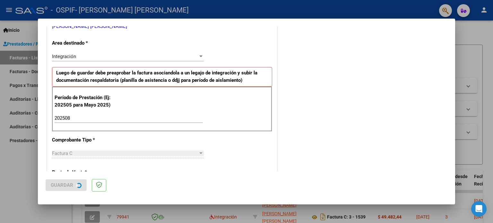
scroll to position [0, 0]
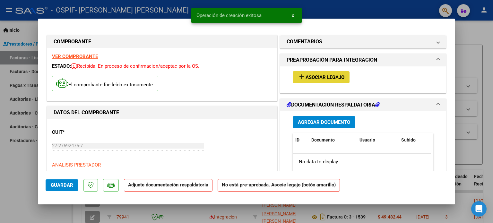
click at [324, 79] on span "Asociar Legajo" at bounding box center [325, 77] width 39 height 6
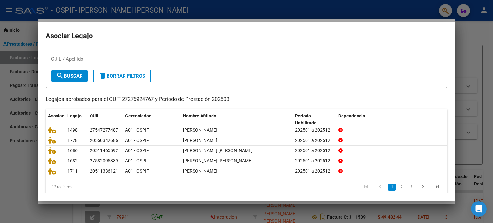
scroll to position [22, 0]
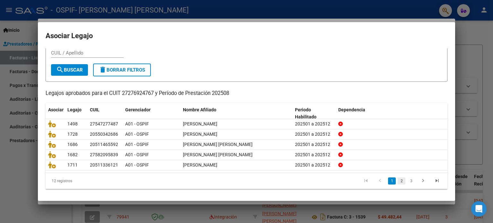
click at [398, 181] on link "2" at bounding box center [402, 180] width 8 height 7
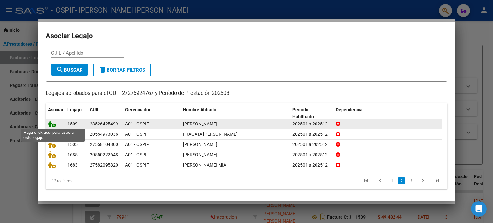
click at [51, 124] on icon at bounding box center [52, 123] width 8 height 7
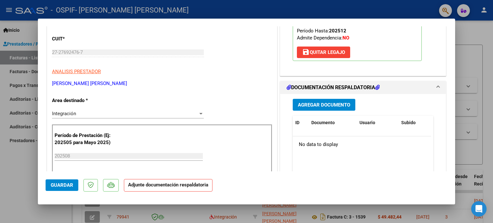
scroll to position [83, 0]
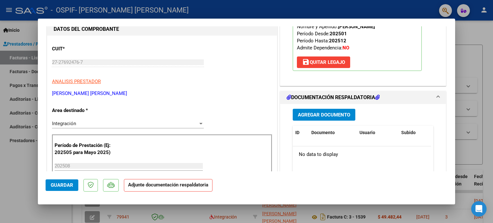
click at [338, 113] on span "Agregar Documento" at bounding box center [324, 115] width 52 height 6
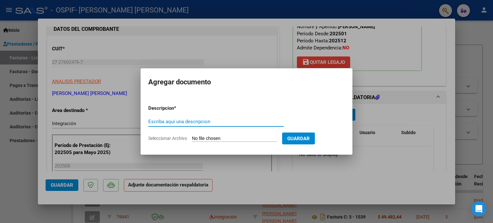
click at [265, 122] on input "Escriba aquí una descripcion" at bounding box center [215, 122] width 135 height 6
type input "AUTORIZACION"
click at [181, 136] on span "Seleccionar Archivo" at bounding box center [167, 138] width 39 height 5
click at [192, 136] on input "Seleccionar Archivo" at bounding box center [234, 139] width 85 height 6
type input "C:\fakepath\[PERSON_NAME] Autorizacion 2025.png"
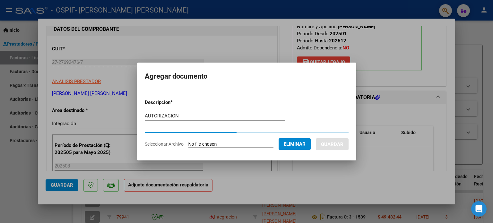
click at [183, 105] on p "Descripcion *" at bounding box center [175, 102] width 61 height 7
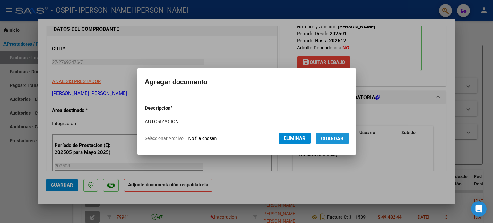
click at [335, 136] on span "Guardar" at bounding box center [332, 139] width 22 height 6
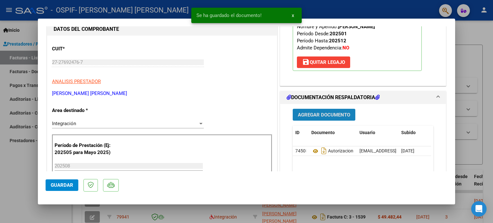
click at [328, 113] on span "Agregar Documento" at bounding box center [324, 115] width 52 height 6
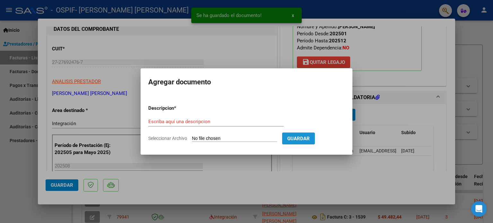
click at [306, 141] on span "Guardar" at bounding box center [298, 139] width 22 height 6
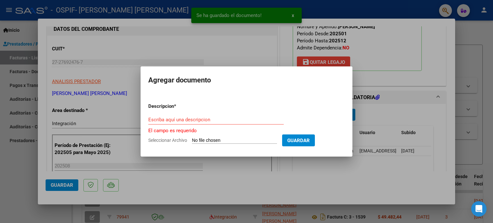
click at [223, 165] on div at bounding box center [246, 111] width 493 height 223
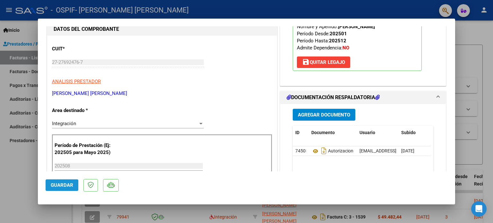
click at [51, 188] on span "Guardar" at bounding box center [62, 185] width 22 height 6
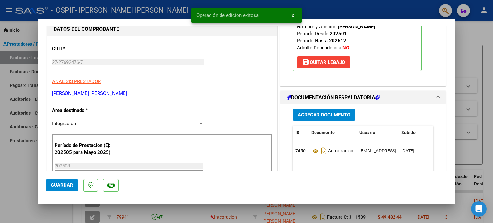
click at [38, 184] on mat-dialog-container "COMPROBANTE VER COMPROBANTE ESTADO: Recibida. En proceso de confirmacion/acepta…" at bounding box center [246, 112] width 417 height 186
click at [25, 183] on div at bounding box center [246, 111] width 493 height 223
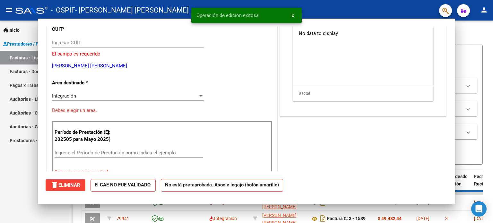
scroll to position [0, 0]
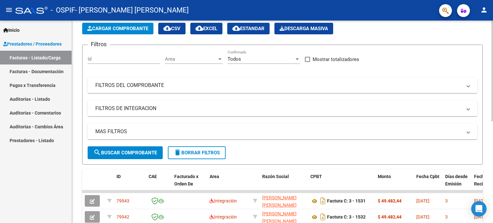
click at [125, 27] on span "Cargar Comprobante" at bounding box center [117, 29] width 61 height 6
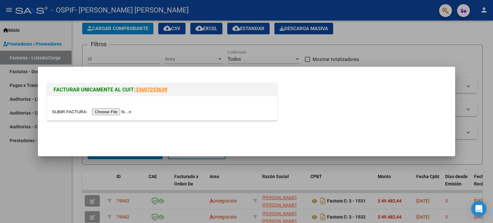
click at [74, 111] on input "file" at bounding box center [92, 111] width 81 height 7
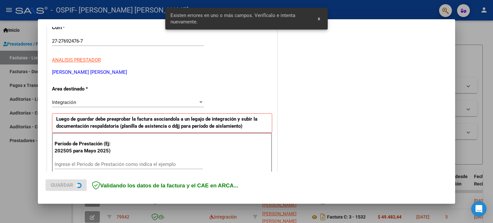
scroll to position [138, 0]
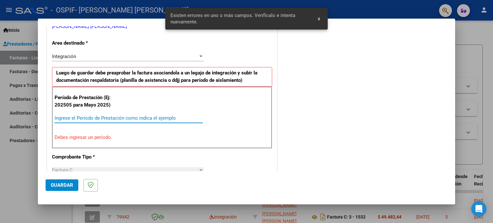
click at [159, 117] on input "Ingrese el Período de Prestación como indica el ejemplo" at bounding box center [129, 118] width 148 height 6
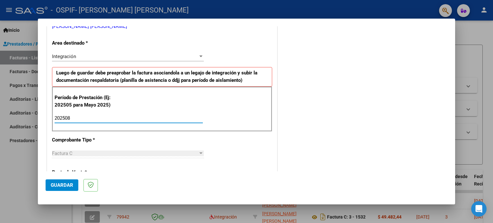
type input "202508"
click at [65, 184] on span "Guardar" at bounding box center [62, 185] width 22 height 6
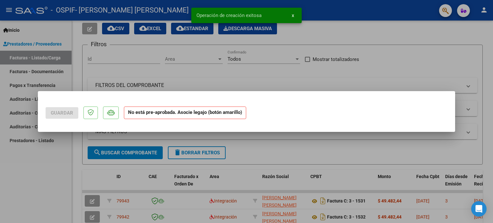
scroll to position [0, 0]
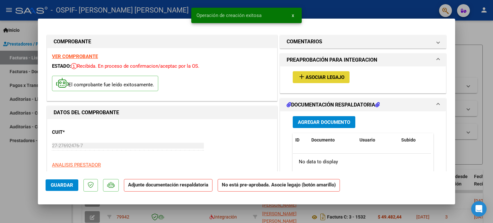
click at [306, 76] on span "Asociar Legajo" at bounding box center [325, 77] width 39 height 6
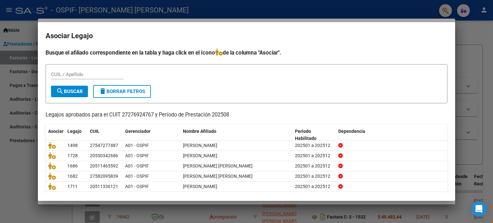
scroll to position [22, 0]
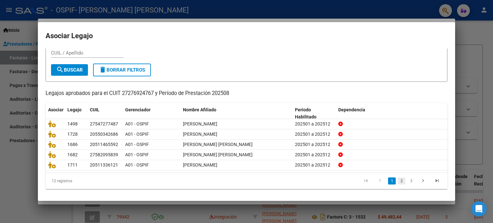
click at [398, 180] on link "2" at bounding box center [402, 180] width 8 height 7
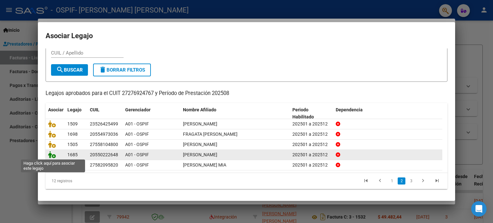
click at [51, 158] on icon at bounding box center [52, 154] width 8 height 7
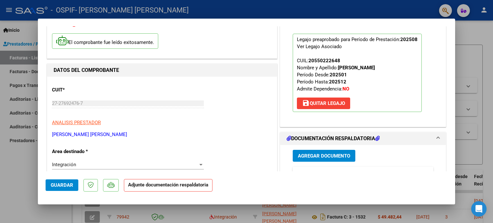
scroll to position [77, 0]
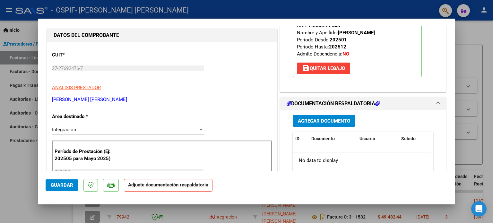
click at [449, 76] on mat-dialog-content "COMPROBANTE VER COMPROBANTE ESTADO: Recibida. En proceso de confirmacion/acepta…" at bounding box center [246, 98] width 417 height 145
drag, startPoint x: 449, startPoint y: 76, endPoint x: 449, endPoint y: 90, distance: 13.8
click at [449, 90] on mat-dialog-content "COMPROBANTE VER COMPROBANTE ESTADO: Recibida. En proceso de confirmacion/acepta…" at bounding box center [246, 98] width 417 height 145
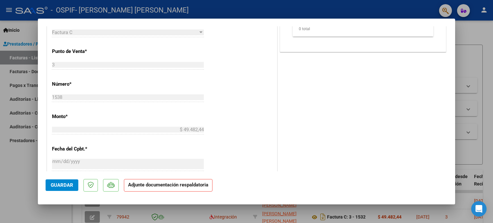
scroll to position [270, 0]
click at [59, 186] on span "Guardar" at bounding box center [62, 185] width 22 height 6
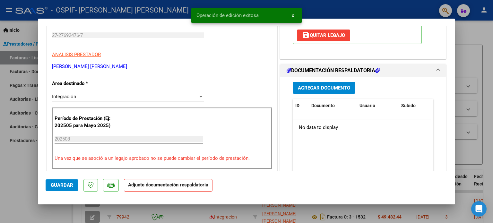
scroll to position [108, 0]
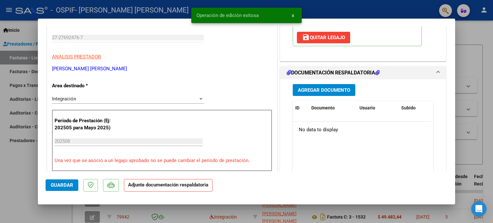
click at [334, 91] on span "Agregar Documento" at bounding box center [324, 90] width 52 height 6
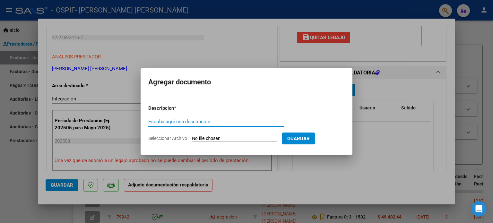
click at [263, 122] on input "Escriba aquí una descripcion" at bounding box center [215, 122] width 135 height 6
type input "AUTORIZACION"
click at [176, 136] on span "Seleccionar Archivo" at bounding box center [167, 138] width 39 height 5
click at [192, 136] on input "Seleccionar Archivo" at bounding box center [234, 139] width 85 height 6
type input "C:\fakepath\Autorizacion [PERSON_NAME].png"
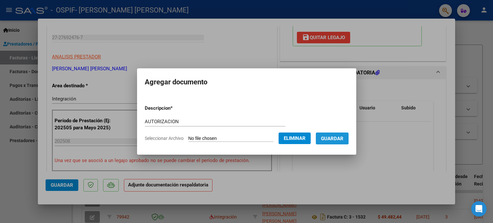
click at [337, 137] on span "Guardar" at bounding box center [332, 139] width 22 height 6
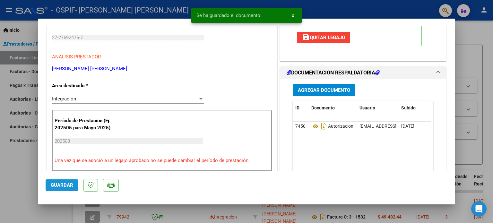
click at [59, 184] on span "Guardar" at bounding box center [62, 185] width 22 height 6
click at [5, 183] on div at bounding box center [246, 111] width 493 height 223
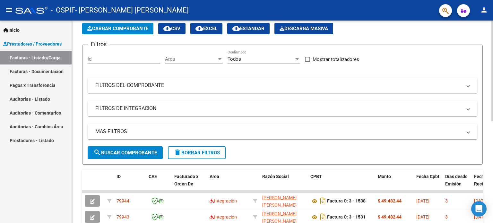
drag, startPoint x: 491, startPoint y: 61, endPoint x: 485, endPoint y: 79, distance: 19.2
click at [485, 79] on div "Video tutorial PRESTADORES -> Listado de CPBTs Emitidos por Prestadores / Prove…" at bounding box center [282, 190] width 421 height 403
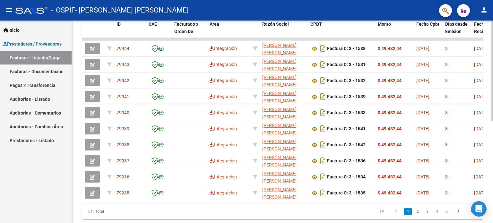
scroll to position [185, 0]
click at [478, 149] on div "Video tutorial PRESTADORES -> Listado de CPBTs Emitidos por Prestadores / Prove…" at bounding box center [283, 37] width 423 height 403
click at [417, 213] on link "2" at bounding box center [418, 210] width 8 height 7
